Goal: Answer question/provide support: Answer question/provide support

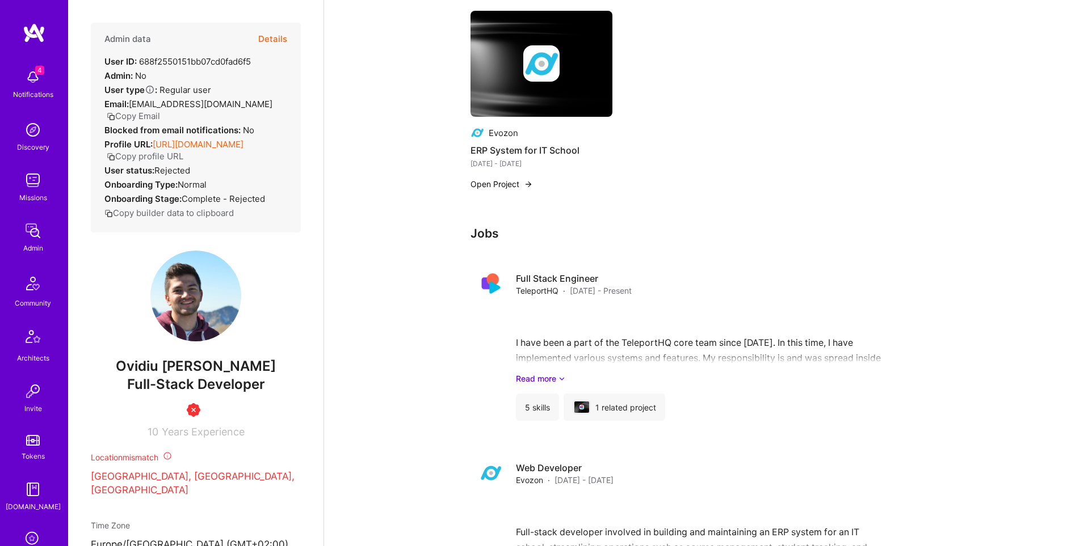
scroll to position [487, 0]
click at [133, 116] on button "Copy Email" at bounding box center [133, 116] width 53 height 12
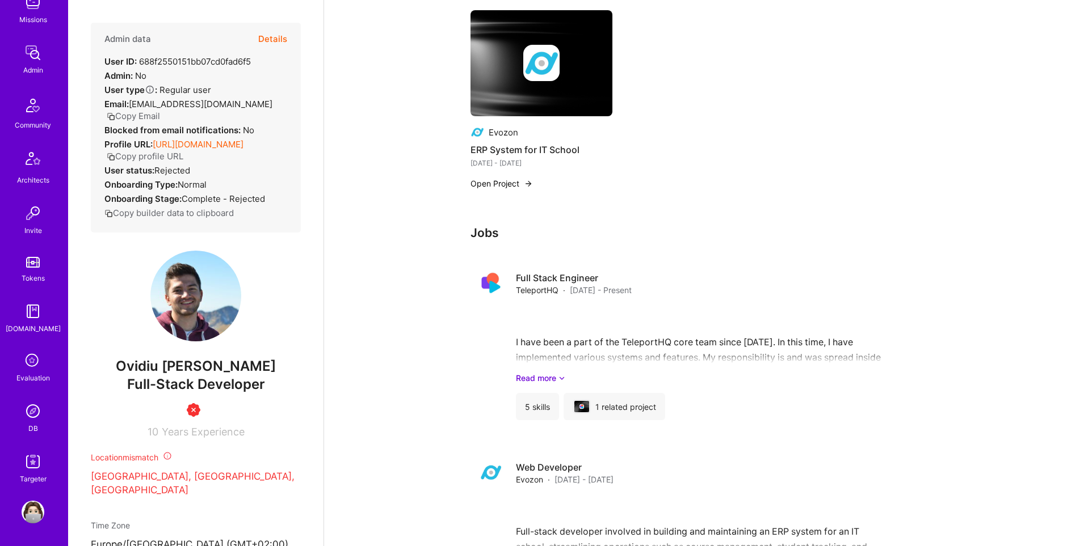
click at [34, 412] on img at bounding box center [33, 411] width 23 height 23
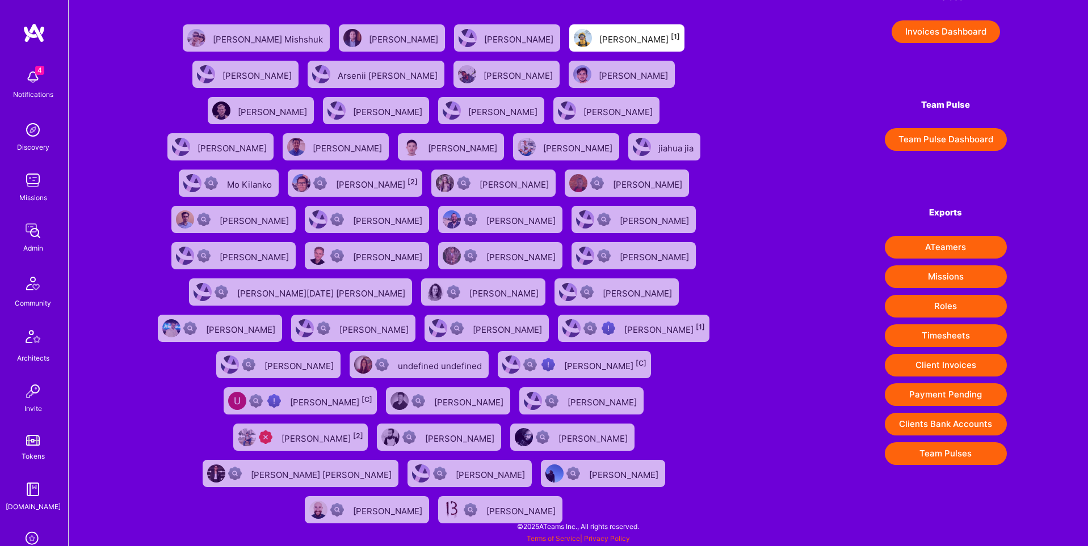
scroll to position [0, 0]
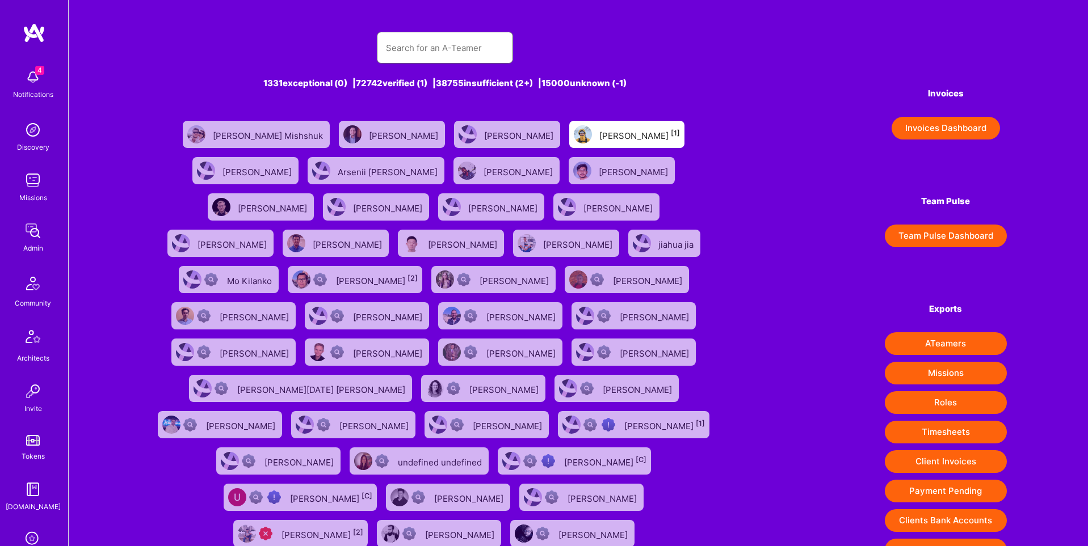
click at [442, 54] on input "text" at bounding box center [445, 47] width 118 height 29
paste input "https://platform.a.team/luvesingh"
type input "https://platform.a.team/luvesingh"
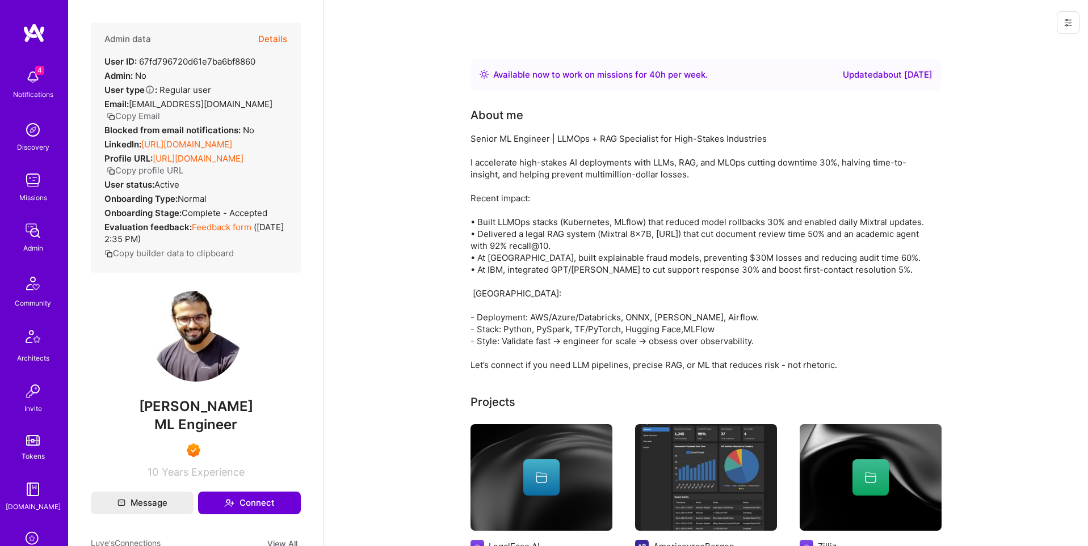
click at [278, 42] on button "Details" at bounding box center [272, 39] width 29 height 33
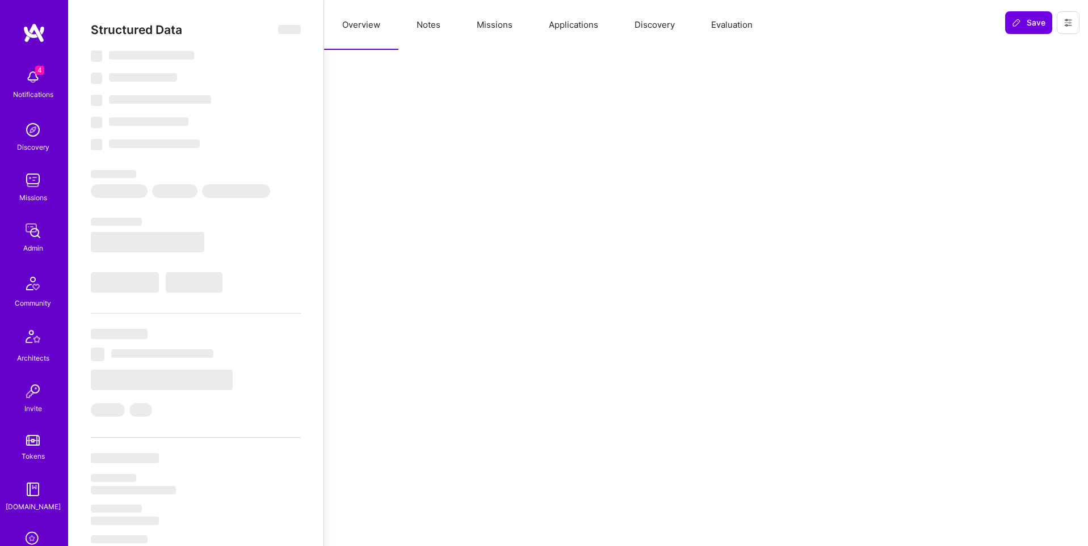
click at [503, 26] on button "Missions" at bounding box center [494, 25] width 72 height 50
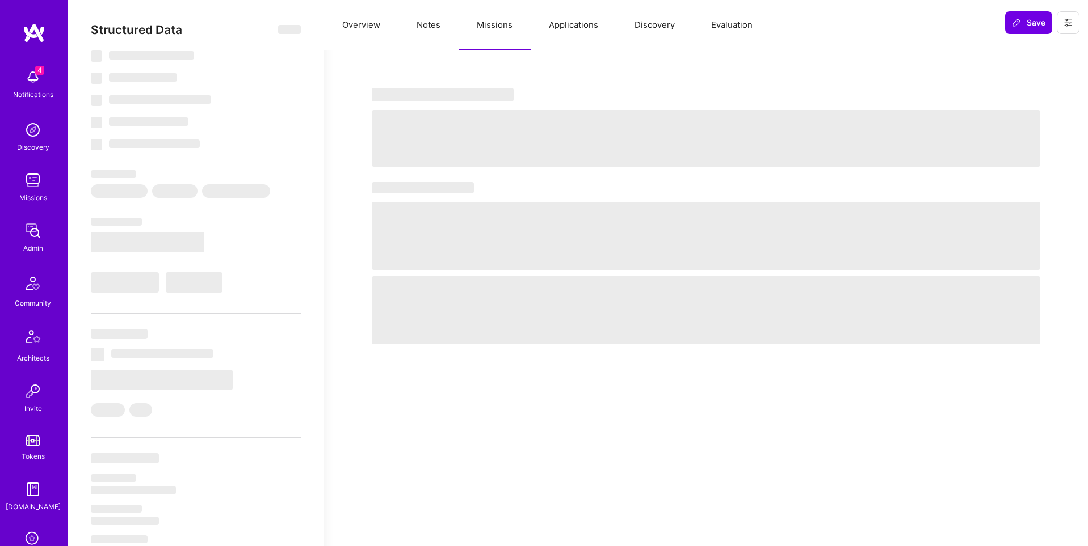
click at [588, 29] on button "Applications" at bounding box center [573, 25] width 86 height 50
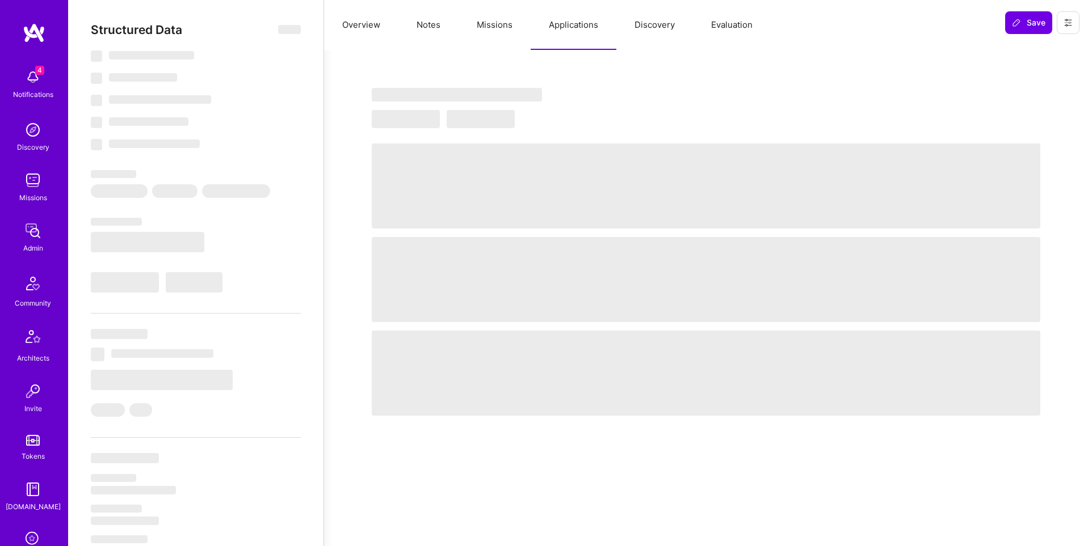
select select "Right Now"
select select "7"
select select "6"
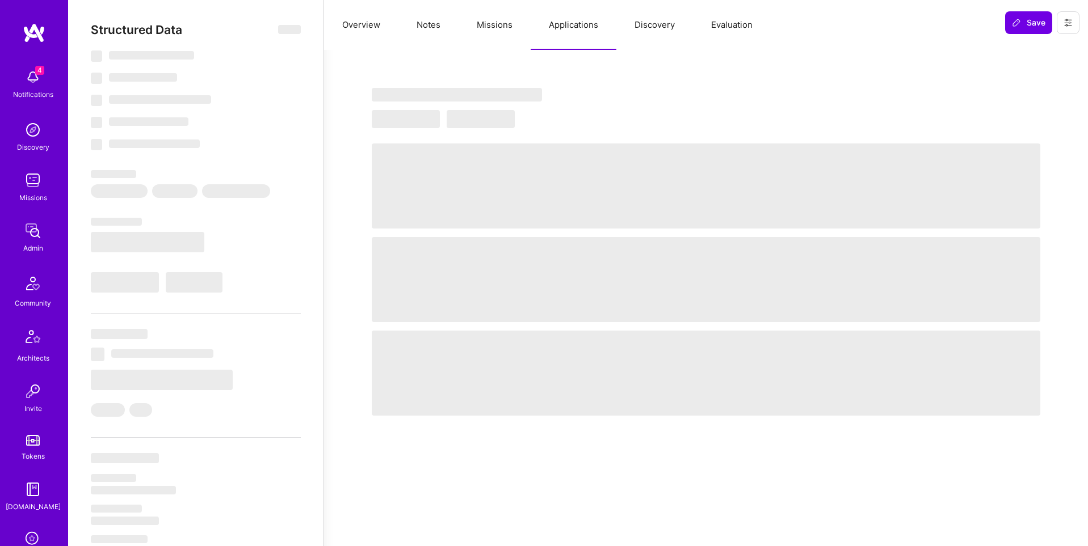
select select "IN"
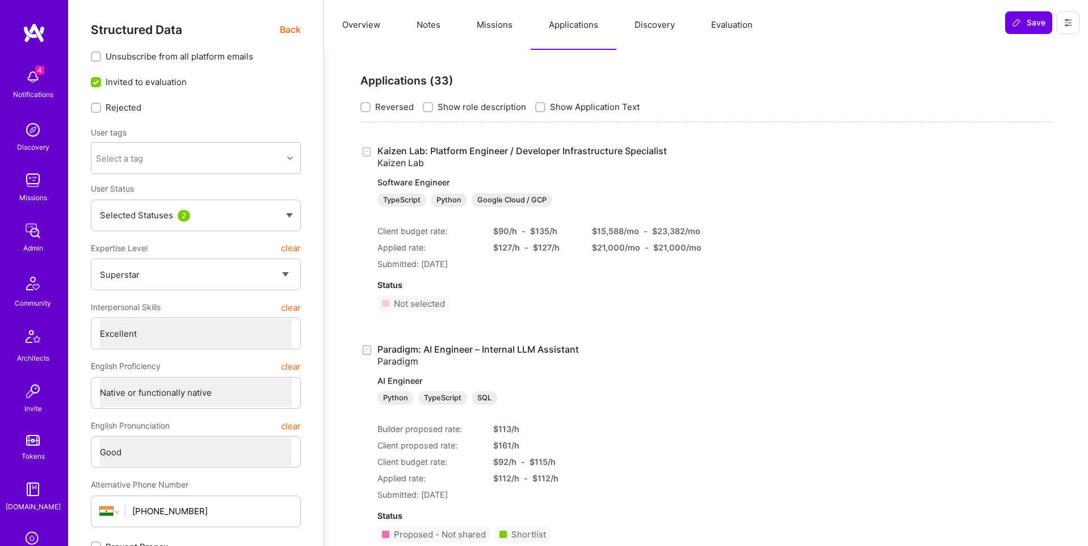
click at [1080, 23] on div "Save" at bounding box center [1041, 22] width 91 height 45
click at [1074, 24] on button at bounding box center [1067, 22] width 23 height 23
click at [1032, 44] on button "Login as Luve" at bounding box center [1026, 48] width 105 height 29
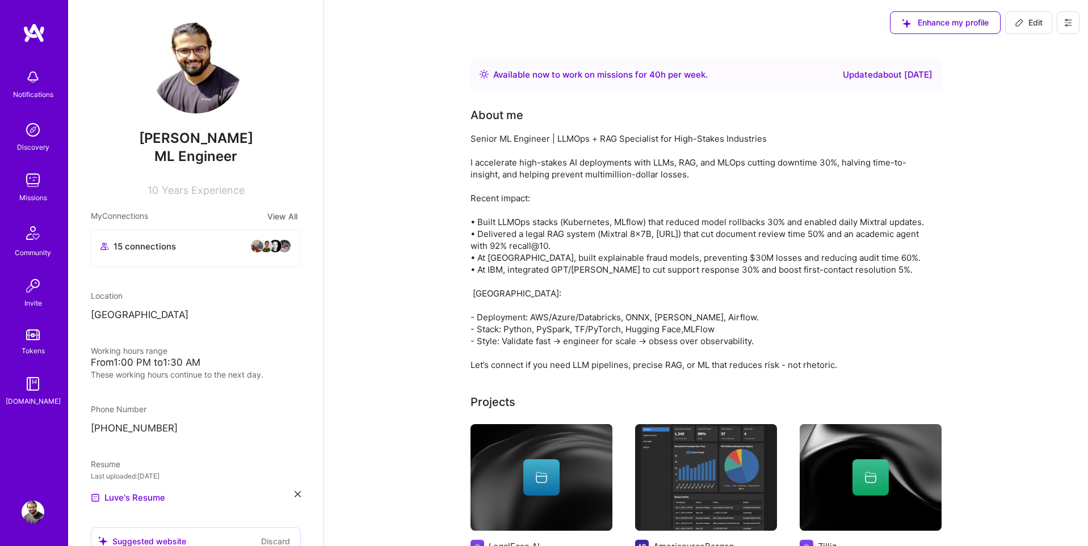
click at [28, 187] on img at bounding box center [33, 180] width 23 height 23
